Goal: Transaction & Acquisition: Purchase product/service

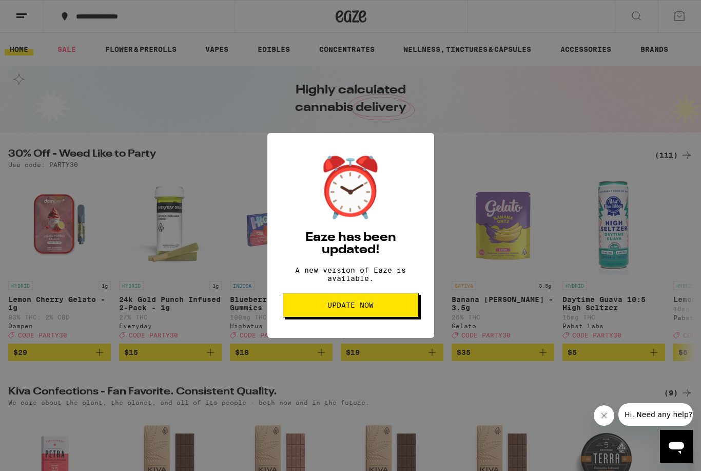
click at [362, 308] on span "Update Now" at bounding box center [350, 304] width 46 height 7
